Goal: Information Seeking & Learning: Learn about a topic

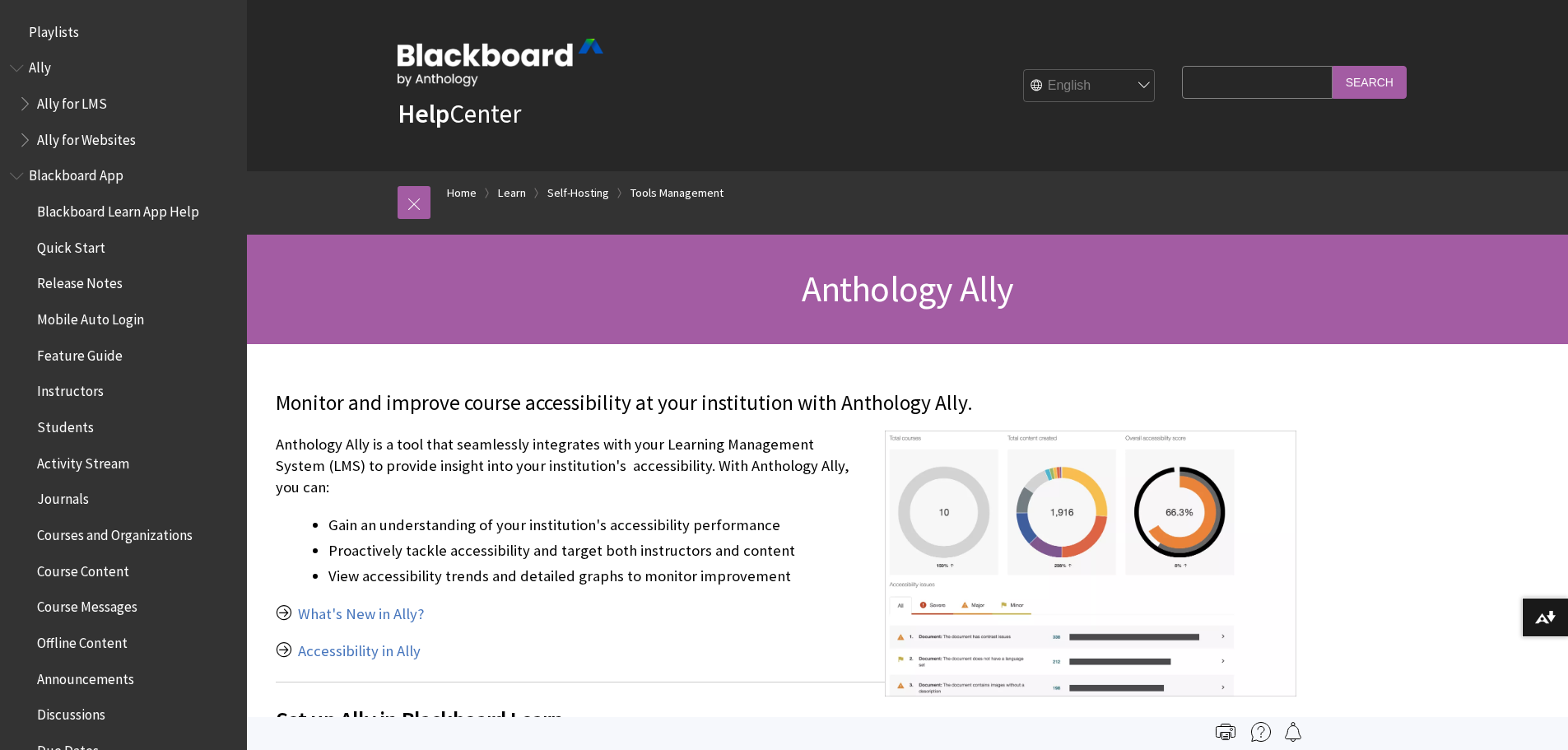
scroll to position [2482, 0]
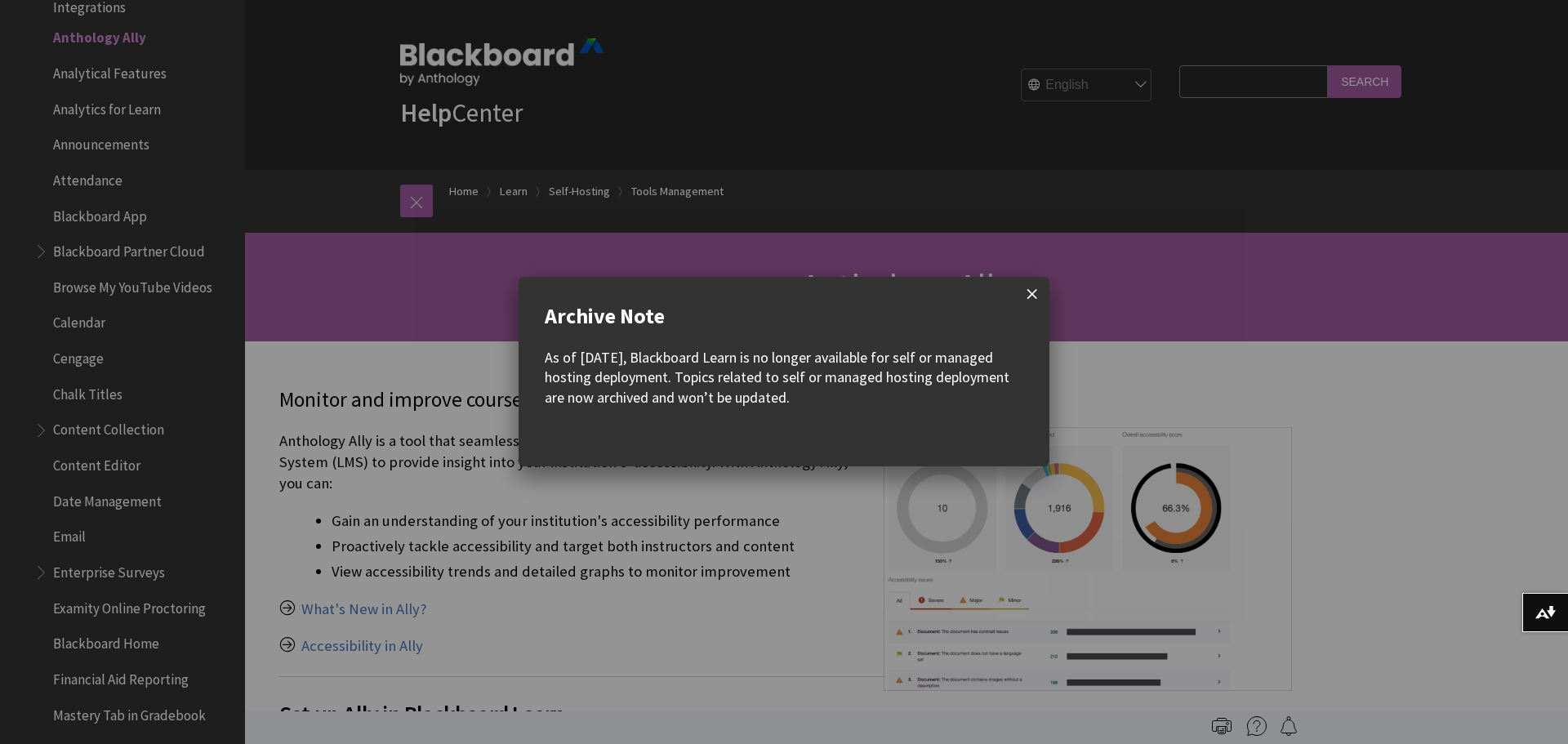
click at [1028, 295] on span at bounding box center [1032, 294] width 34 height 34
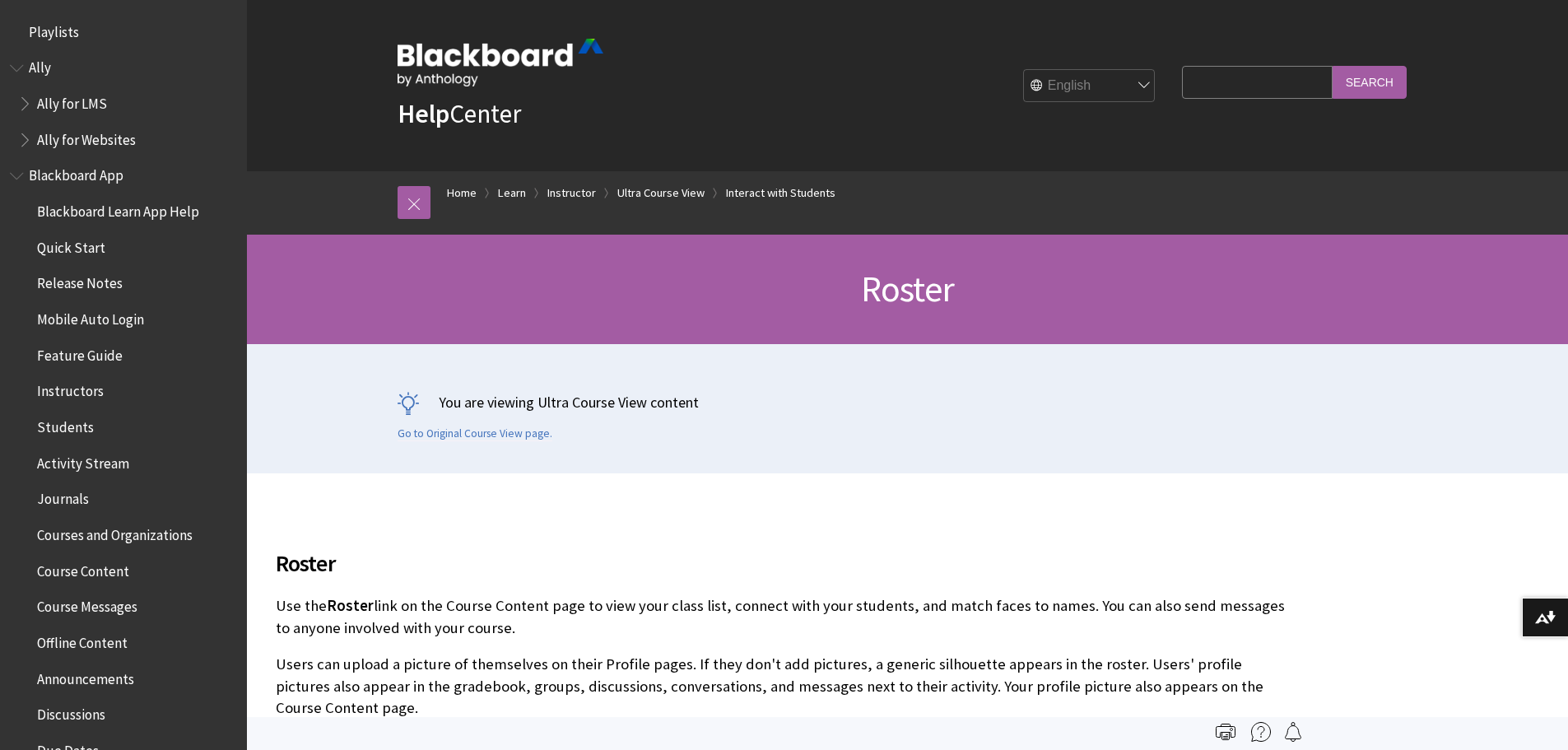
scroll to position [3046, 0]
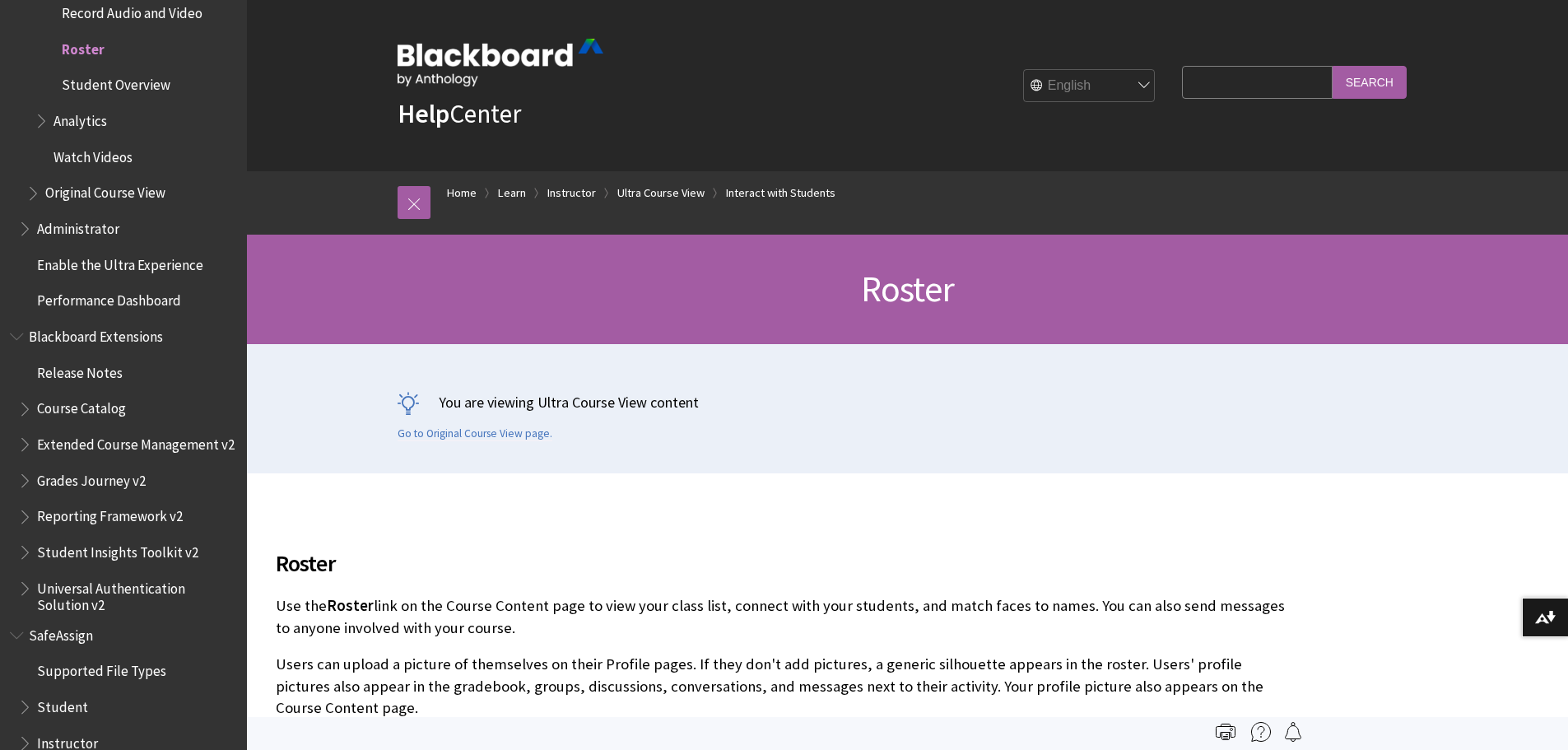
click at [1216, 81] on input "Search Query" at bounding box center [1257, 81] width 150 height 32
type input "ally"
click at [1359, 77] on input "Search" at bounding box center [1369, 81] width 74 height 32
